Goal: Find specific page/section: Find specific page/section

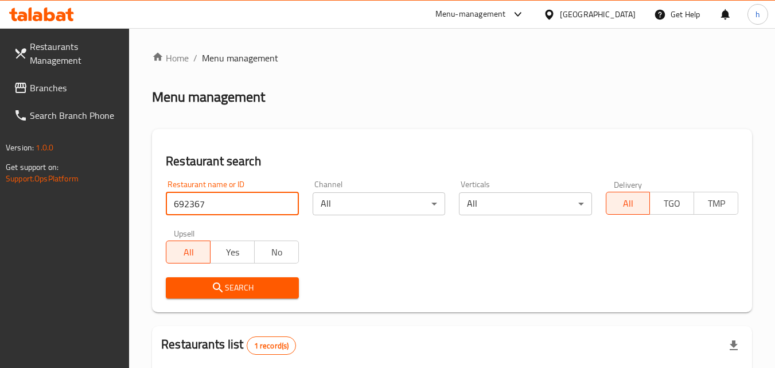
click at [44, 87] on span "Branches" at bounding box center [75, 88] width 91 height 14
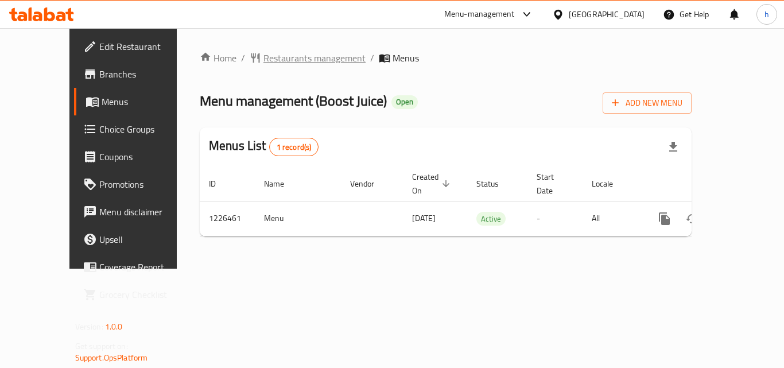
click at [263, 63] on span "Restaurants management" at bounding box center [314, 58] width 102 height 14
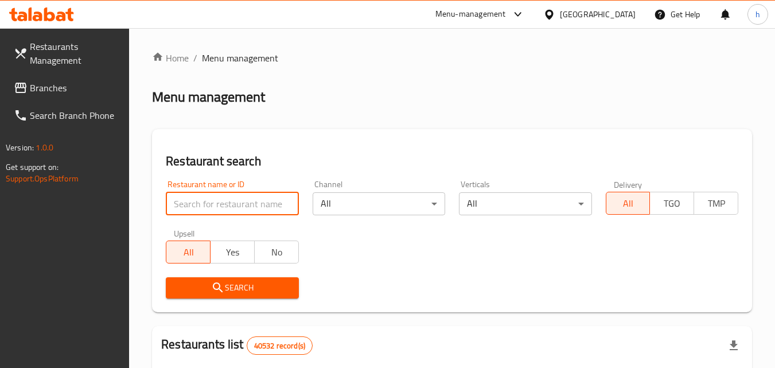
click at [263, 207] on input "search" at bounding box center [232, 203] width 133 height 23
paste input "675683"
type input "675683"
click button "Search" at bounding box center [232, 287] width 133 height 21
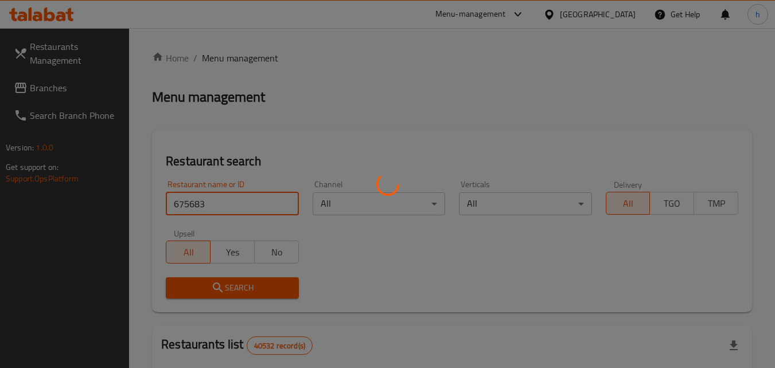
click button "Search" at bounding box center [232, 287] width 133 height 21
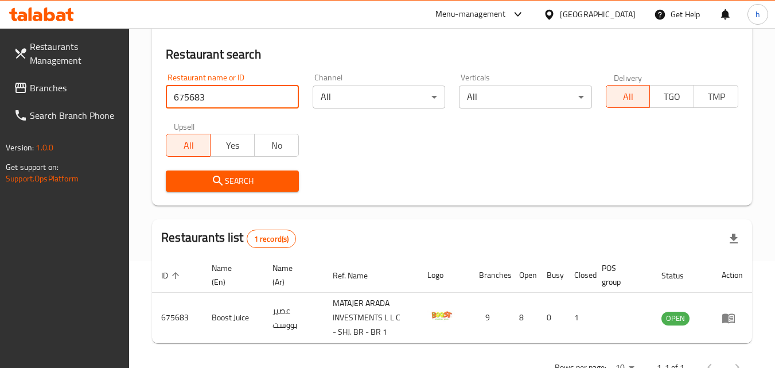
scroll to position [87, 0]
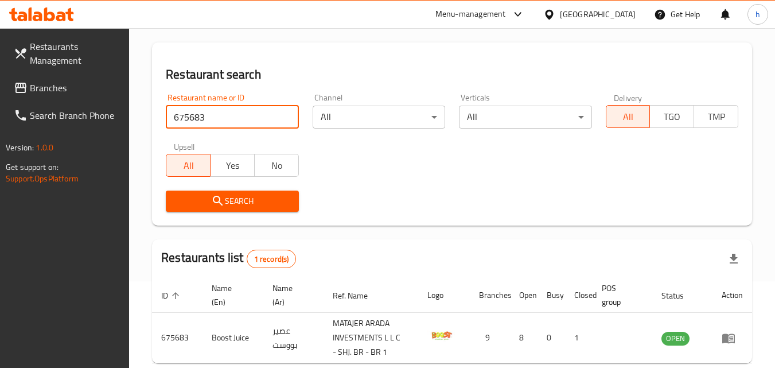
click at [589, 19] on div "[GEOGRAPHIC_DATA]" at bounding box center [598, 14] width 76 height 13
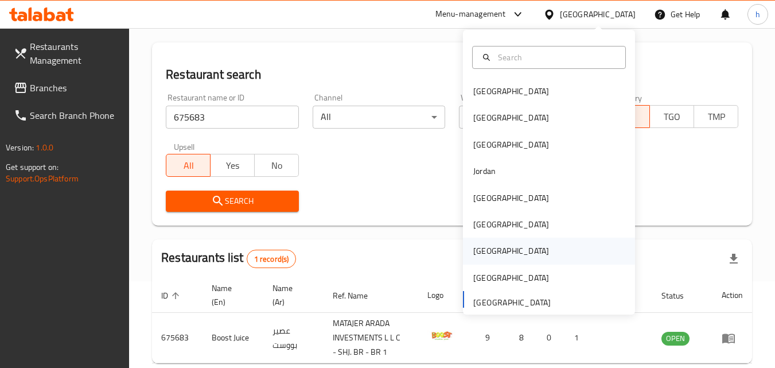
click at [488, 247] on div "Qatar" at bounding box center [511, 251] width 94 height 26
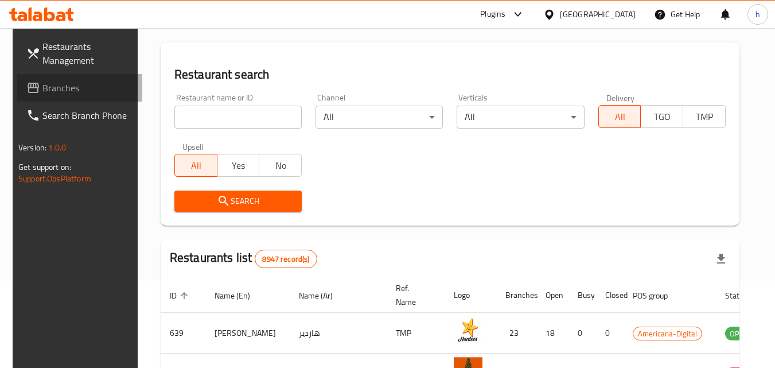
click at [55, 87] on span "Branches" at bounding box center [87, 88] width 91 height 14
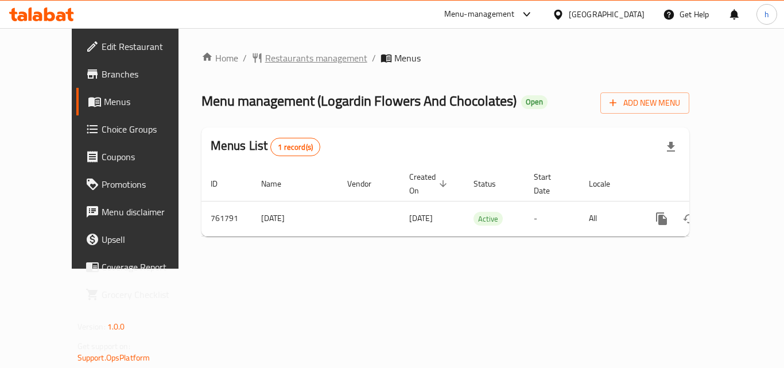
click at [265, 56] on span "Restaurants management" at bounding box center [316, 58] width 102 height 14
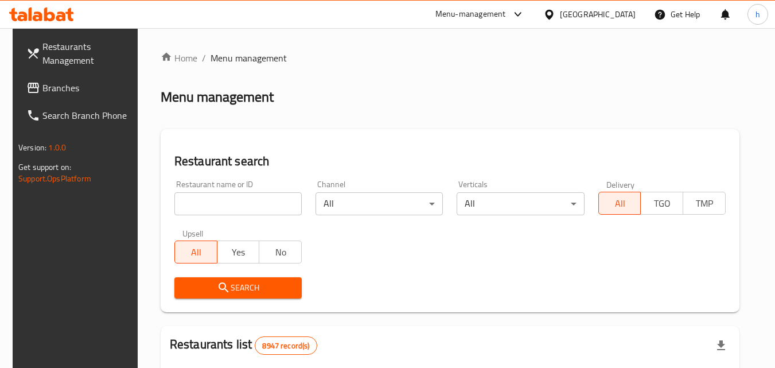
click at [242, 203] on input "search" at bounding box center [237, 203] width 127 height 23
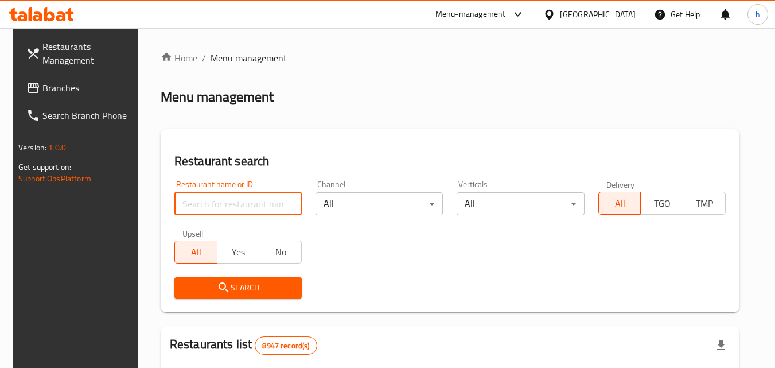
paste input "650189"
type input "650189"
click button "Search" at bounding box center [237, 287] width 127 height 21
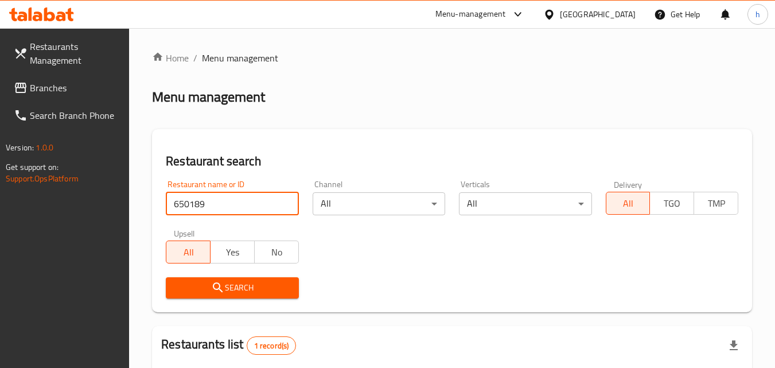
click at [555, 14] on icon at bounding box center [549, 15] width 12 height 12
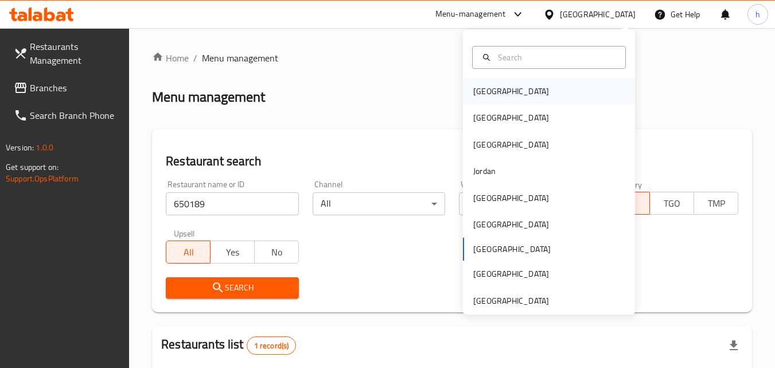
click at [475, 87] on div "Bahrain" at bounding box center [511, 91] width 76 height 13
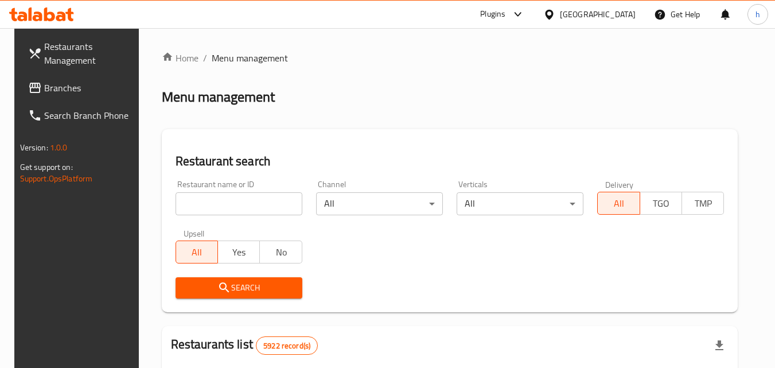
click at [48, 92] on span "Branches" at bounding box center [89, 88] width 91 height 14
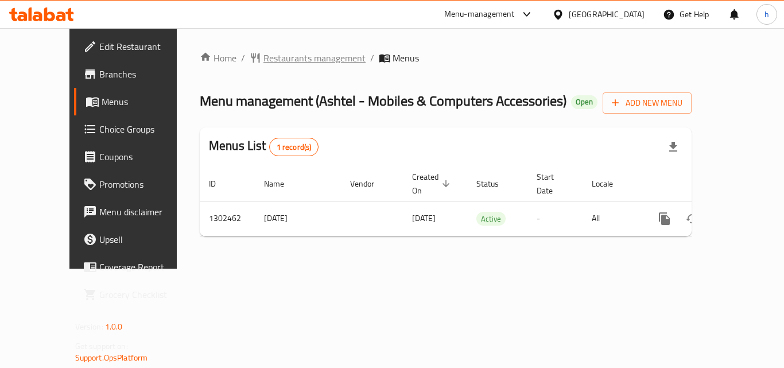
click at [275, 62] on span "Restaurants management" at bounding box center [314, 58] width 102 height 14
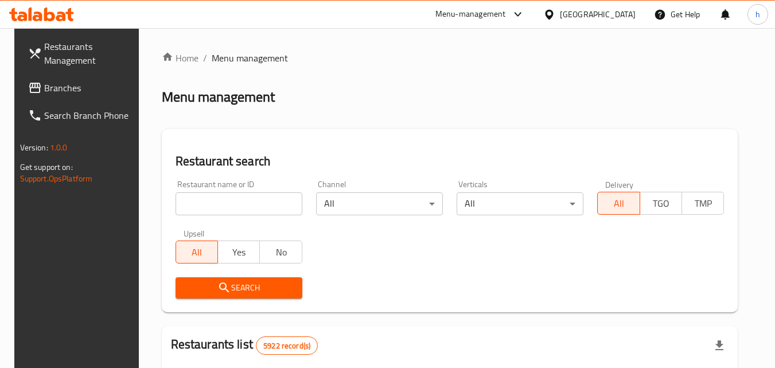
click at [225, 199] on input "search" at bounding box center [239, 203] width 127 height 23
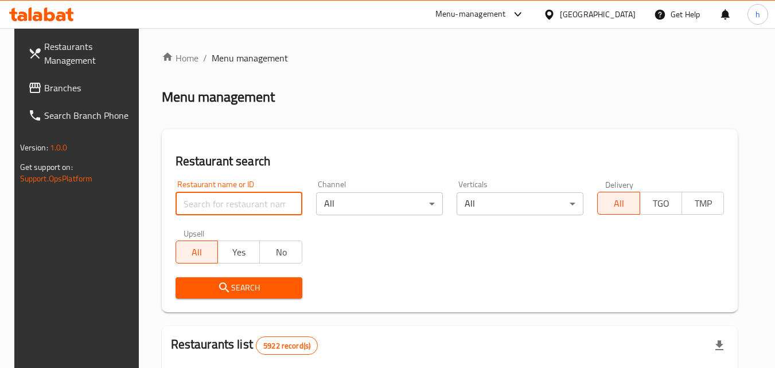
paste input "702328"
type input "702328"
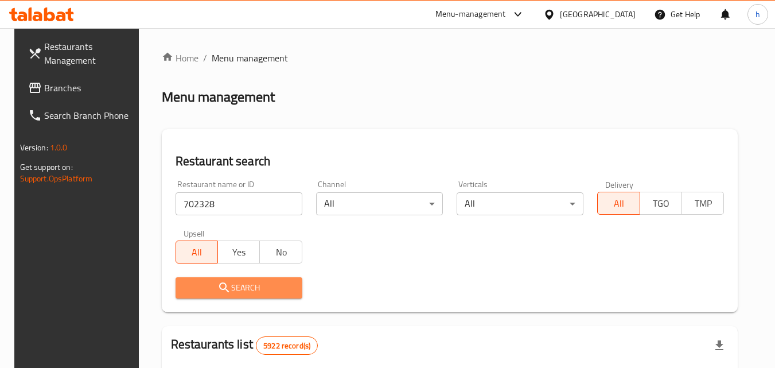
click at [217, 286] on icon "submit" at bounding box center [224, 288] width 14 height 14
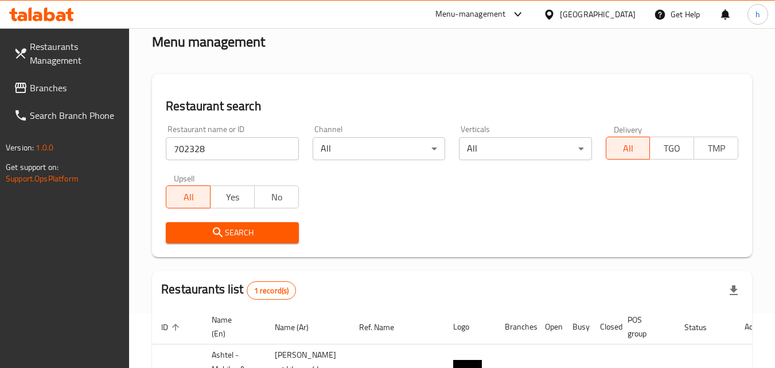
scroll to position [44, 0]
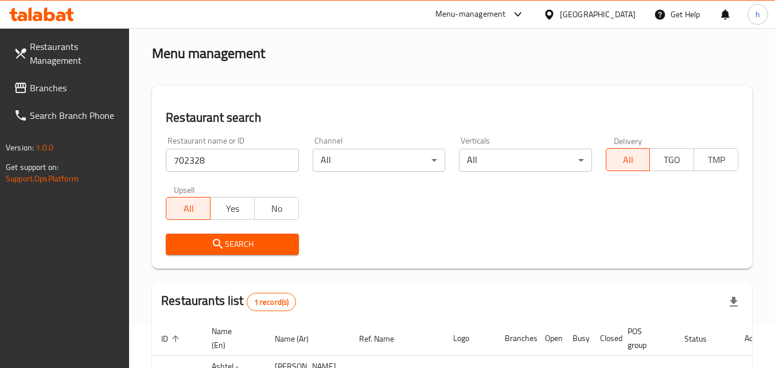
click at [612, 8] on div "[GEOGRAPHIC_DATA]" at bounding box center [598, 14] width 76 height 13
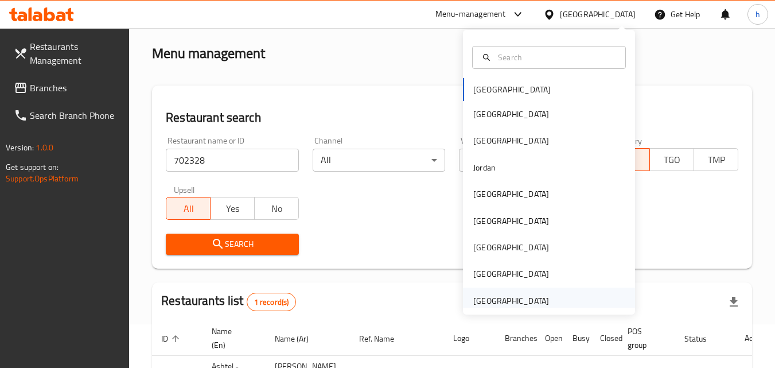
click at [489, 298] on div "United Arab Emirates" at bounding box center [511, 300] width 76 height 13
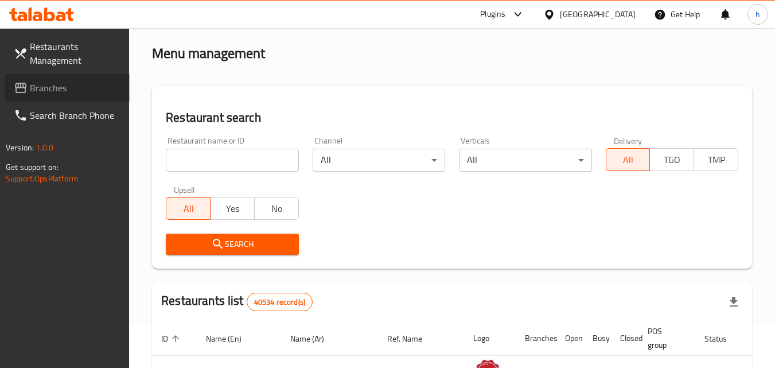
click at [46, 87] on span "Branches" at bounding box center [75, 88] width 91 height 14
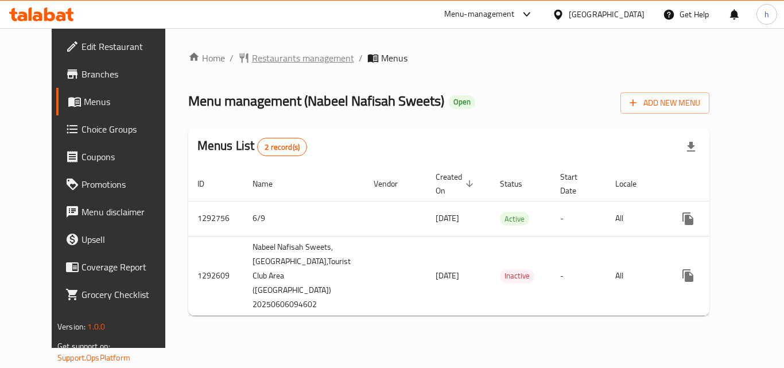
click at [257, 52] on span "Restaurants management" at bounding box center [303, 58] width 102 height 14
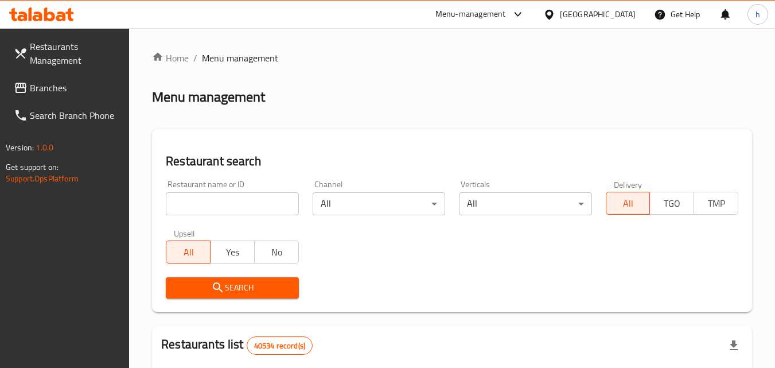
click at [291, 211] on input "search" at bounding box center [232, 203] width 133 height 23
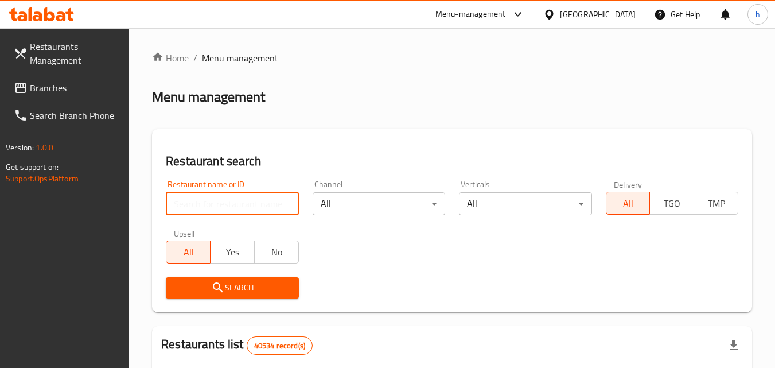
paste input "699123"
type input "699123"
click button "Search" at bounding box center [232, 287] width 133 height 21
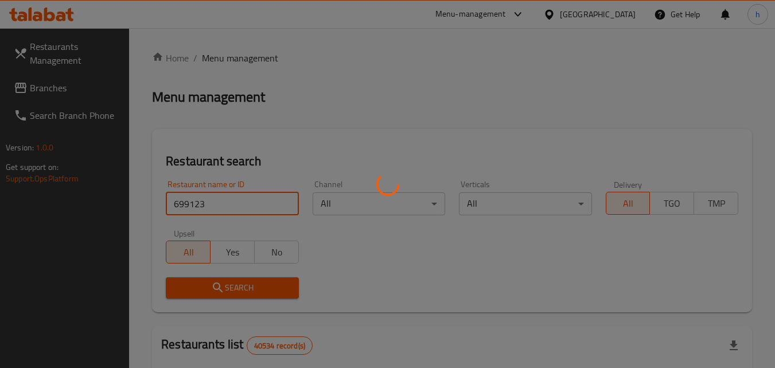
click button "Search" at bounding box center [232, 287] width 133 height 21
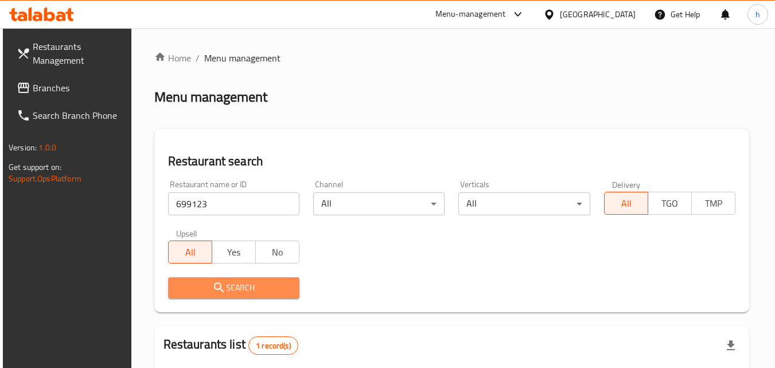
click at [258, 289] on span "Search" at bounding box center [233, 288] width 113 height 14
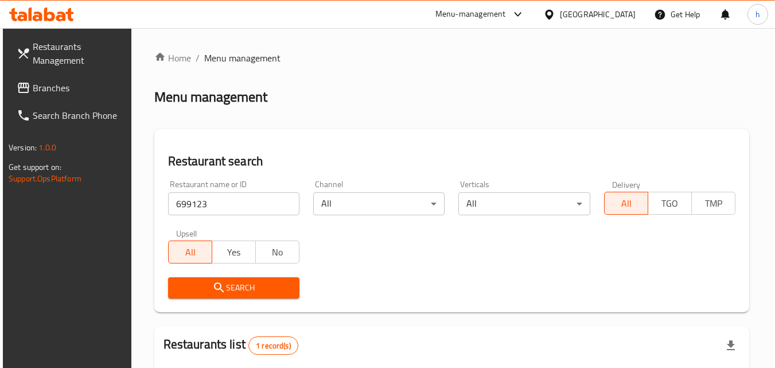
click at [258, 289] on span "Search" at bounding box center [233, 288] width 113 height 14
click at [53, 84] on span "Branches" at bounding box center [78, 88] width 91 height 14
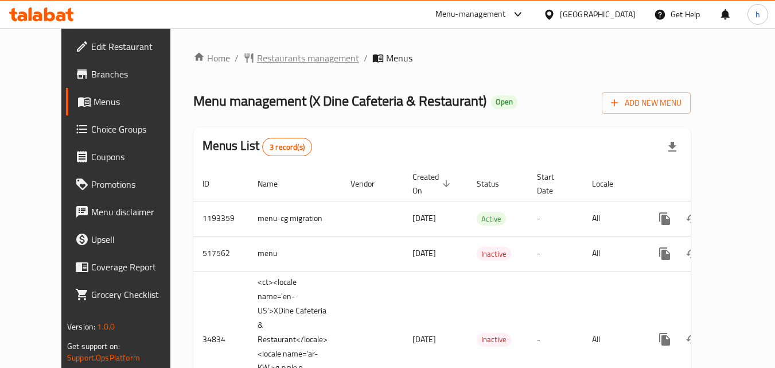
click at [257, 59] on span "Restaurants management" at bounding box center [308, 58] width 102 height 14
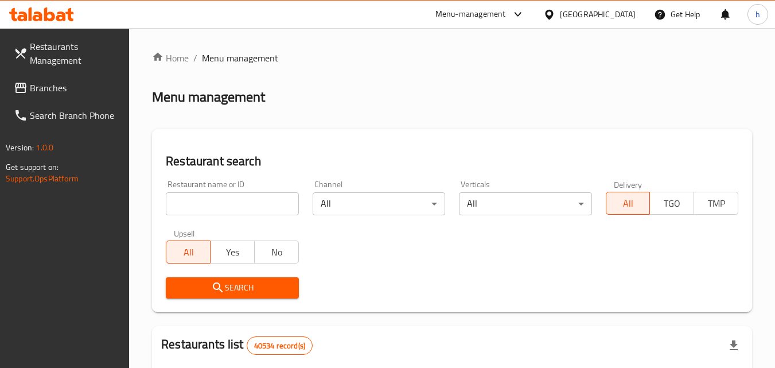
click at [217, 200] on input "search" at bounding box center [232, 203] width 133 height 23
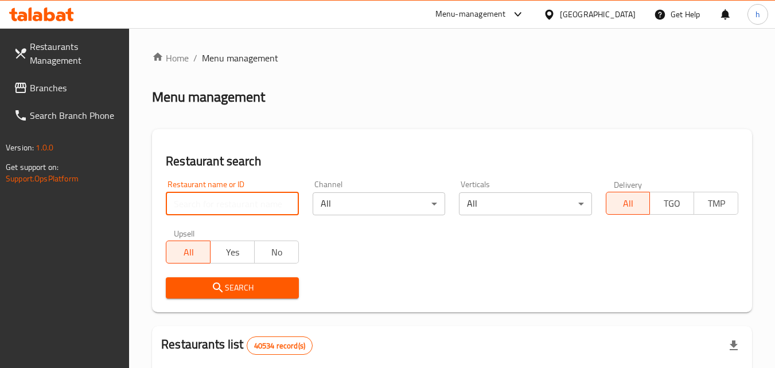
paste input "17869"
type input "178693"
click button "Search" at bounding box center [232, 287] width 133 height 21
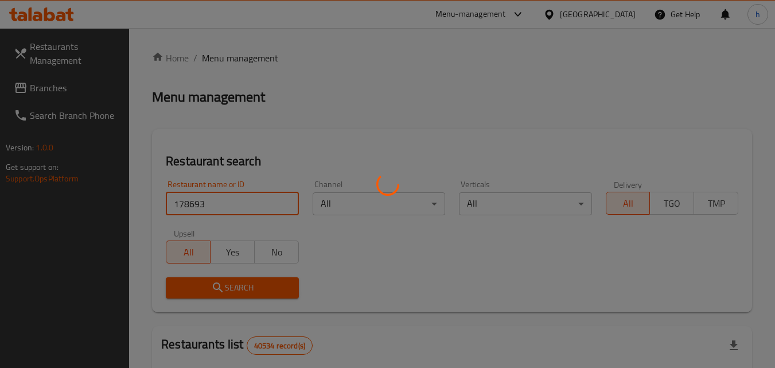
click button "Search" at bounding box center [232, 287] width 133 height 21
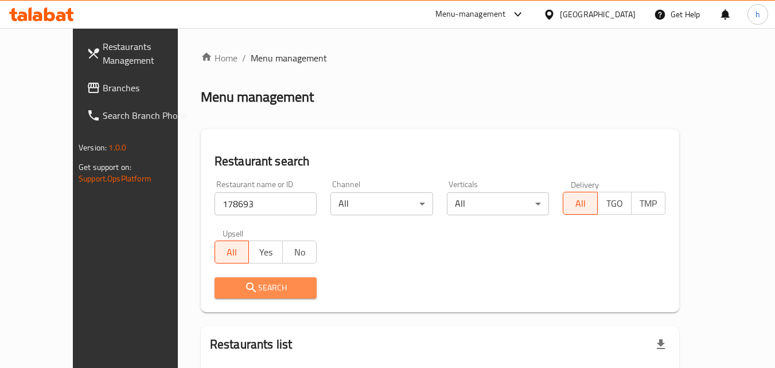
click at [228, 294] on span "Search" at bounding box center [266, 288] width 84 height 14
click at [103, 92] on span "Branches" at bounding box center [148, 88] width 91 height 14
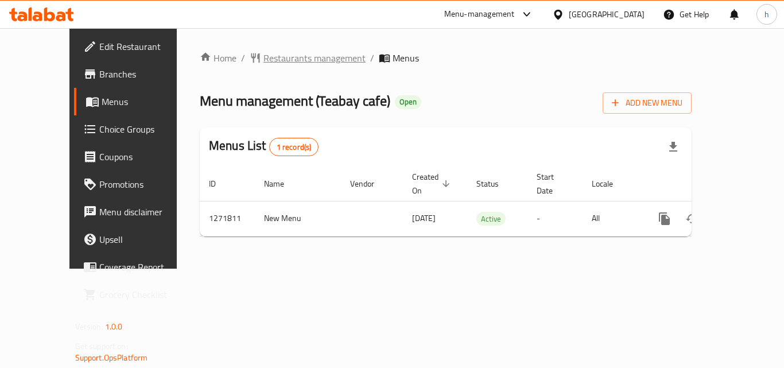
click at [263, 61] on span "Restaurants management" at bounding box center [314, 58] width 102 height 14
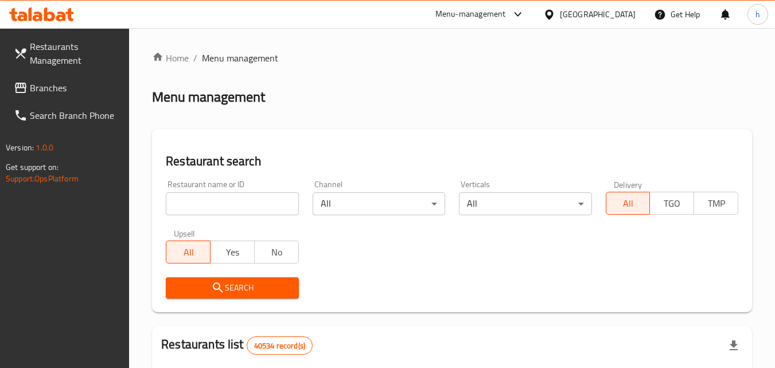
click at [221, 203] on input "search" at bounding box center [232, 203] width 133 height 23
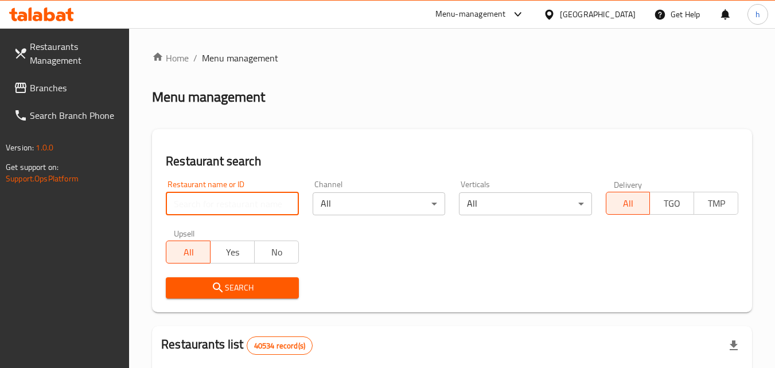
paste input "689863"
type input "689863"
click button "Search" at bounding box center [232, 287] width 133 height 21
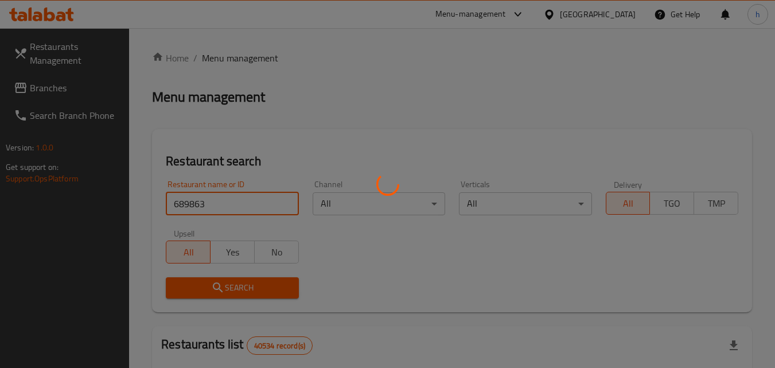
click button "Search" at bounding box center [232, 287] width 133 height 21
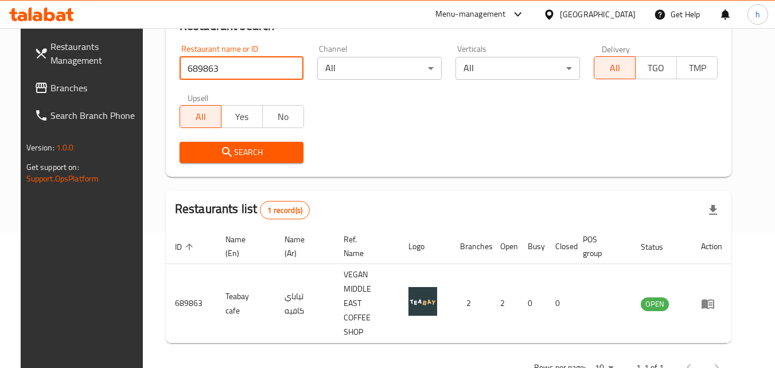
scroll to position [144, 0]
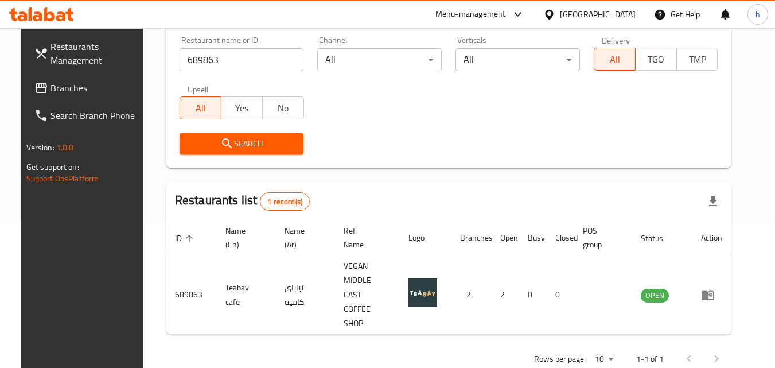
click at [617, 11] on div "[GEOGRAPHIC_DATA]" at bounding box center [598, 14] width 76 height 13
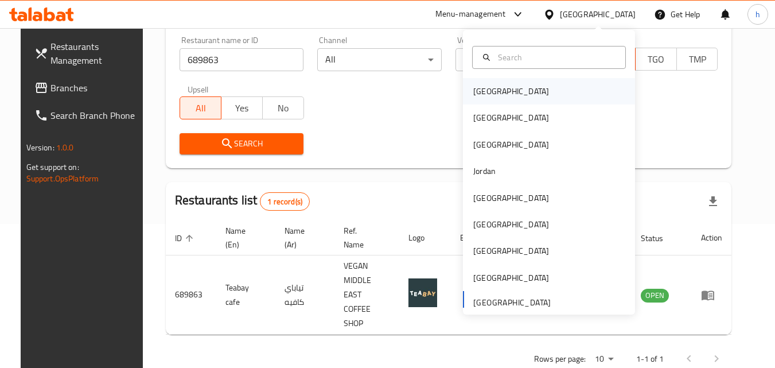
click at [492, 96] on div "[GEOGRAPHIC_DATA]" at bounding box center [511, 91] width 94 height 26
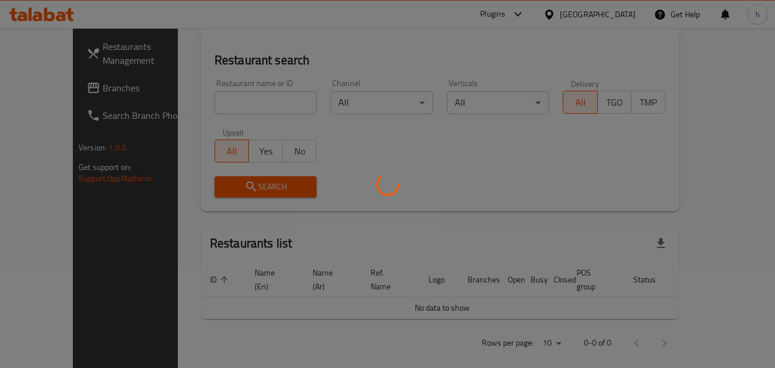
scroll to position [144, 0]
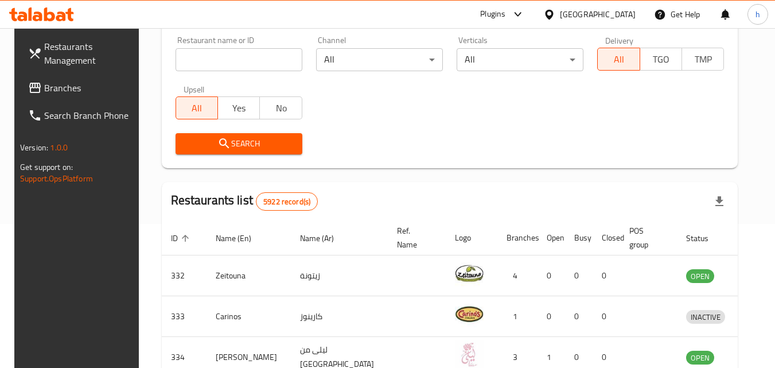
click at [52, 88] on span "Branches" at bounding box center [89, 88] width 91 height 14
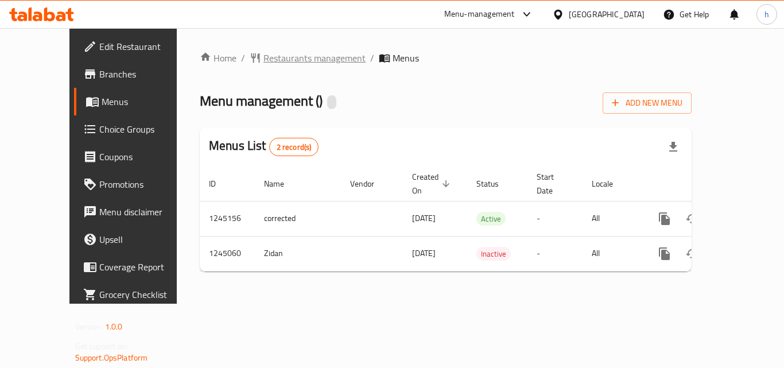
click at [287, 61] on span "Restaurants management" at bounding box center [314, 58] width 102 height 14
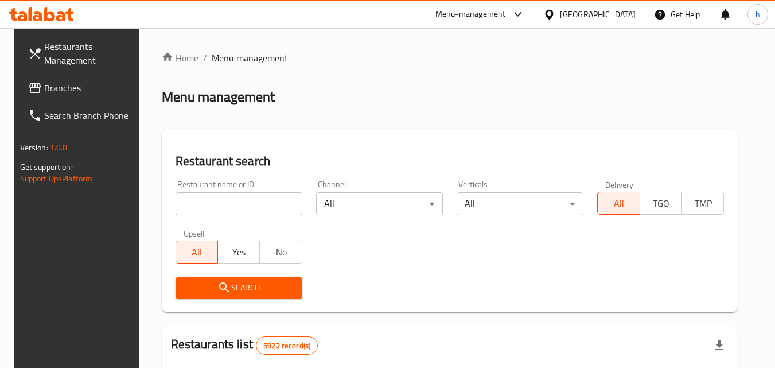
click at [246, 208] on input "search" at bounding box center [239, 203] width 127 height 23
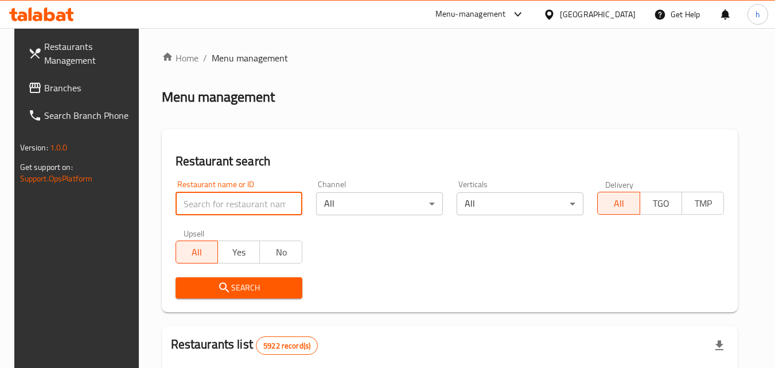
paste input "682366"
type input "682366"
click button "Search" at bounding box center [239, 287] width 127 height 21
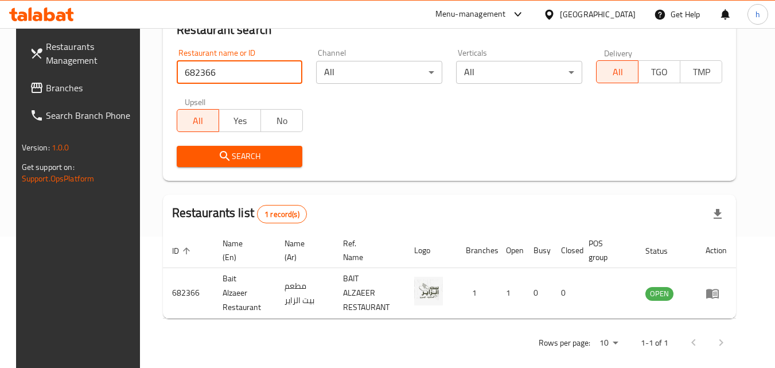
scroll to position [134, 0]
